Goal: Task Accomplishment & Management: Manage account settings

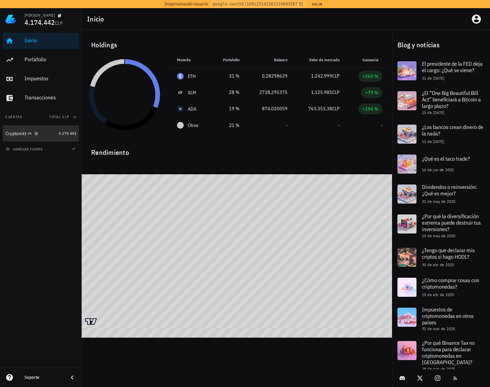
click at [50, 136] on div "Cryptomkt" at bounding box center [30, 133] width 50 height 6
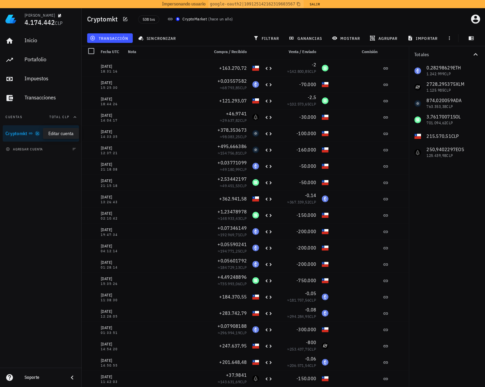
click at [37, 132] on icon "button" at bounding box center [37, 133] width 4 height 4
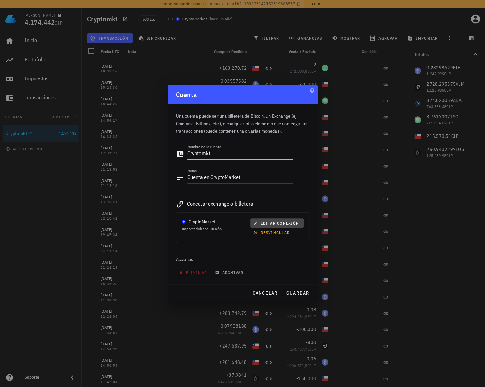
click at [265, 220] on button "editar conexión" at bounding box center [276, 223] width 53 height 10
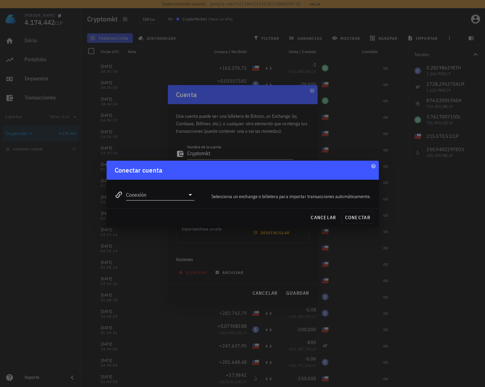
click at [176, 193] on input "Conexión" at bounding box center [155, 194] width 59 height 11
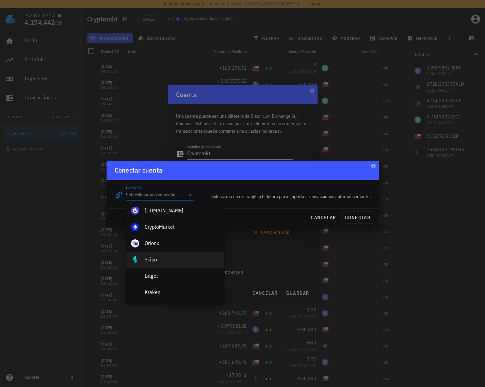
scroll to position [34, 0]
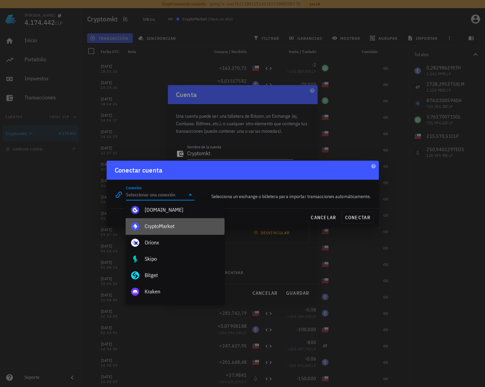
click at [192, 226] on div "CryptoMarket" at bounding box center [182, 226] width 74 height 6
type input "CryptoMarket"
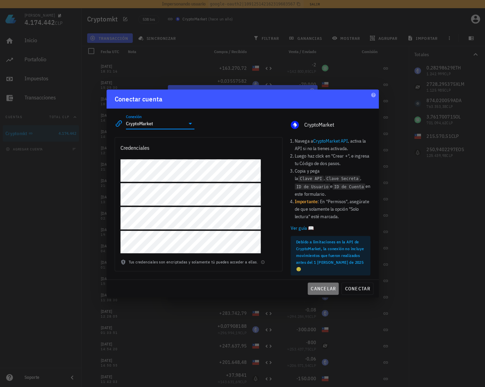
click at [321, 285] on span "cancelar" at bounding box center [323, 288] width 26 height 6
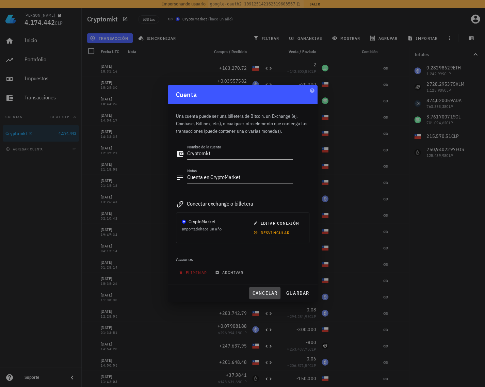
click at [264, 293] on span "cancelar" at bounding box center [265, 293] width 26 height 6
